Goal: Find specific page/section: Find specific page/section

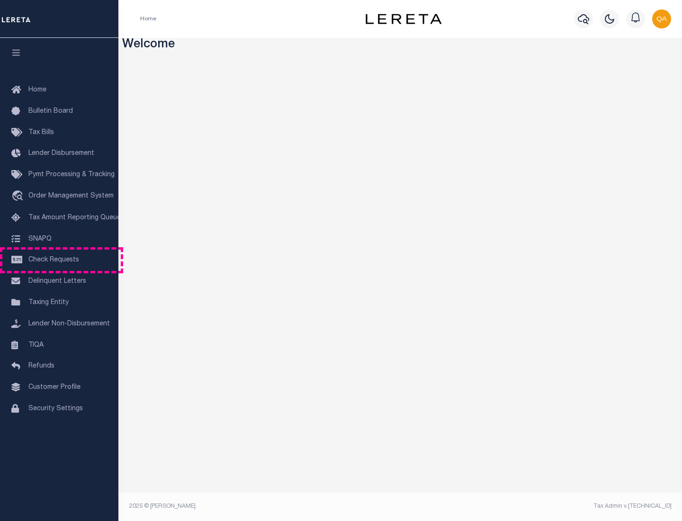
click at [59, 260] on span "Check Requests" at bounding box center [53, 260] width 51 height 7
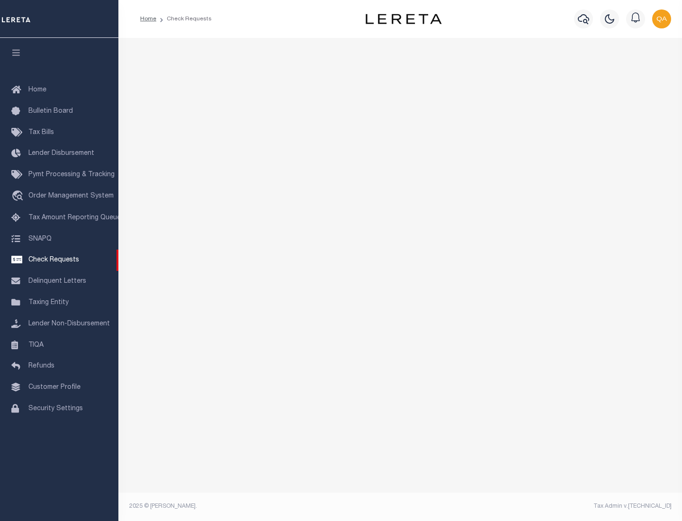
select select "50"
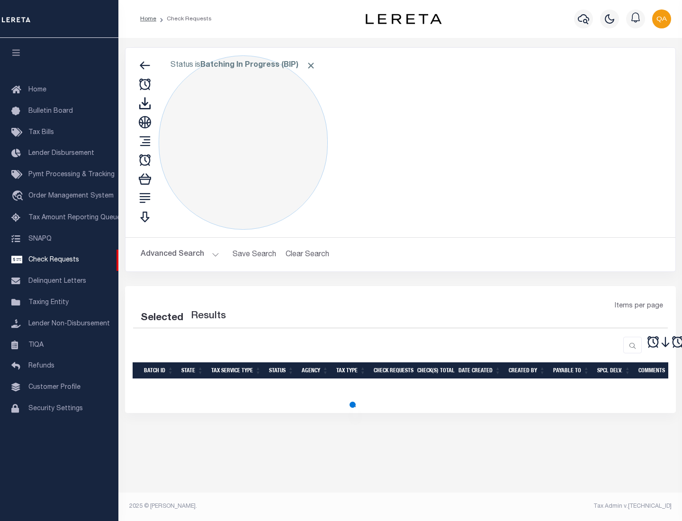
select select "50"
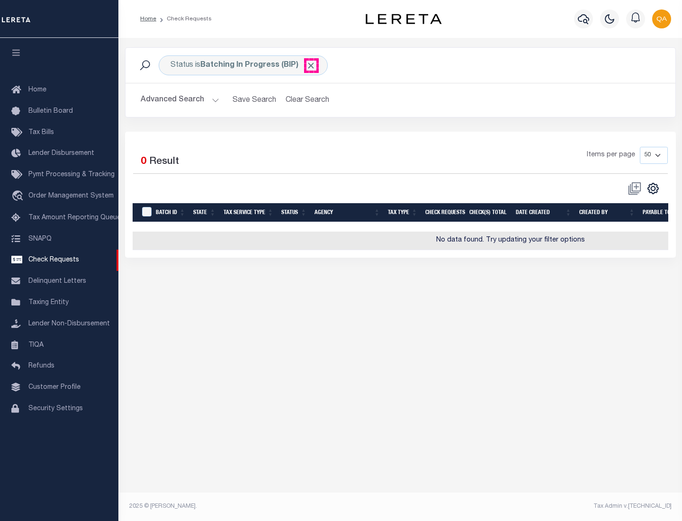
click at [311, 65] on span "Click to Remove" at bounding box center [311, 66] width 10 height 10
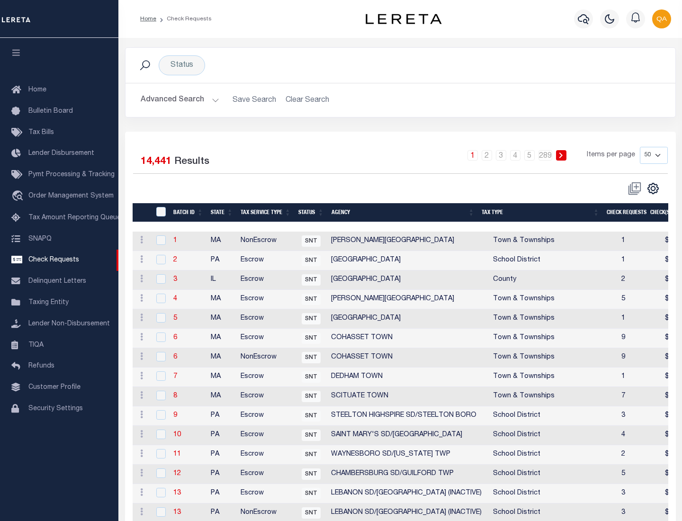
scroll to position [456, 0]
